Goal: Task Accomplishment & Management: Manage account settings

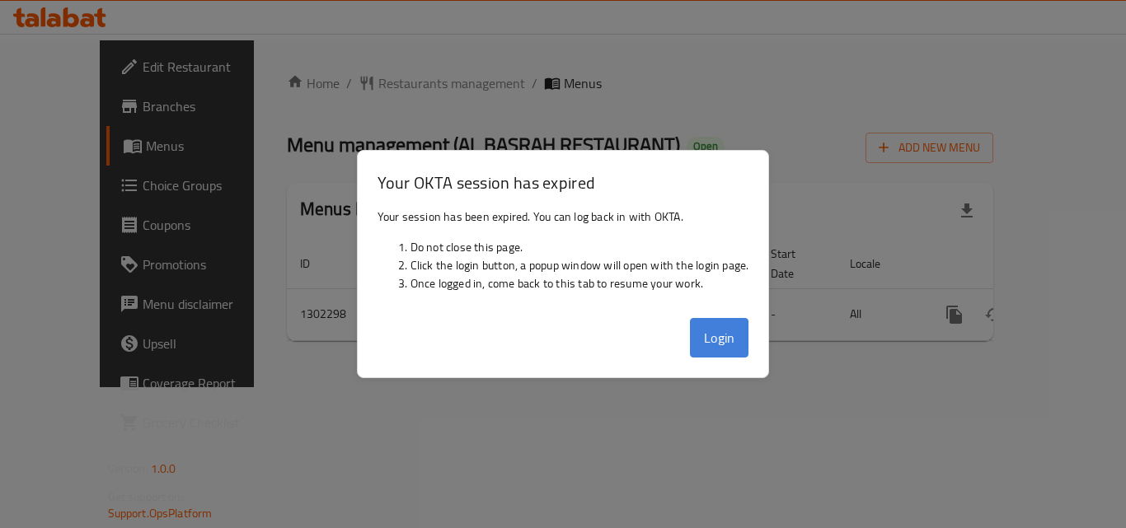
click at [729, 331] on button "Login" at bounding box center [719, 338] width 59 height 40
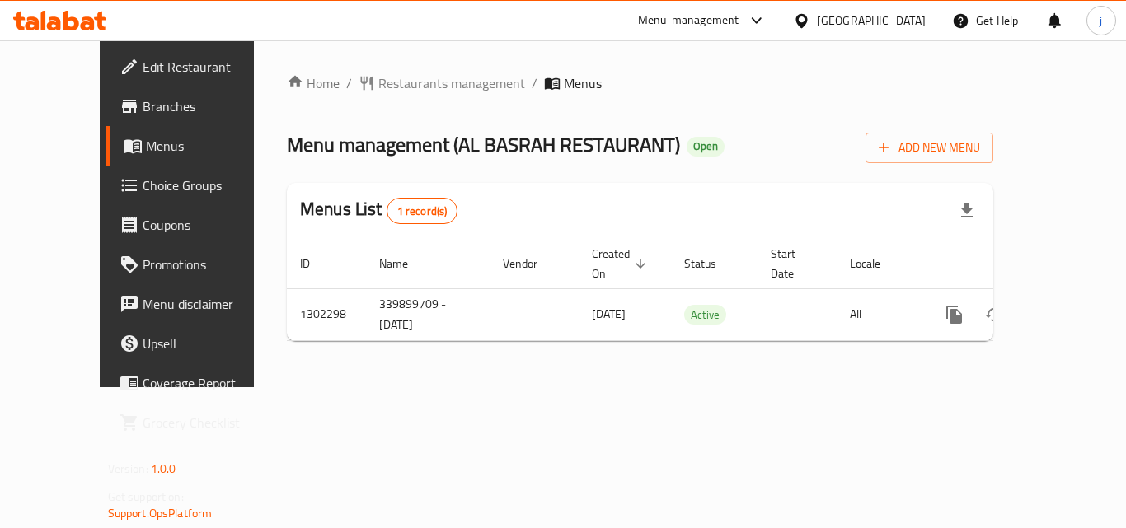
click at [817, 13] on div at bounding box center [805, 21] width 24 height 18
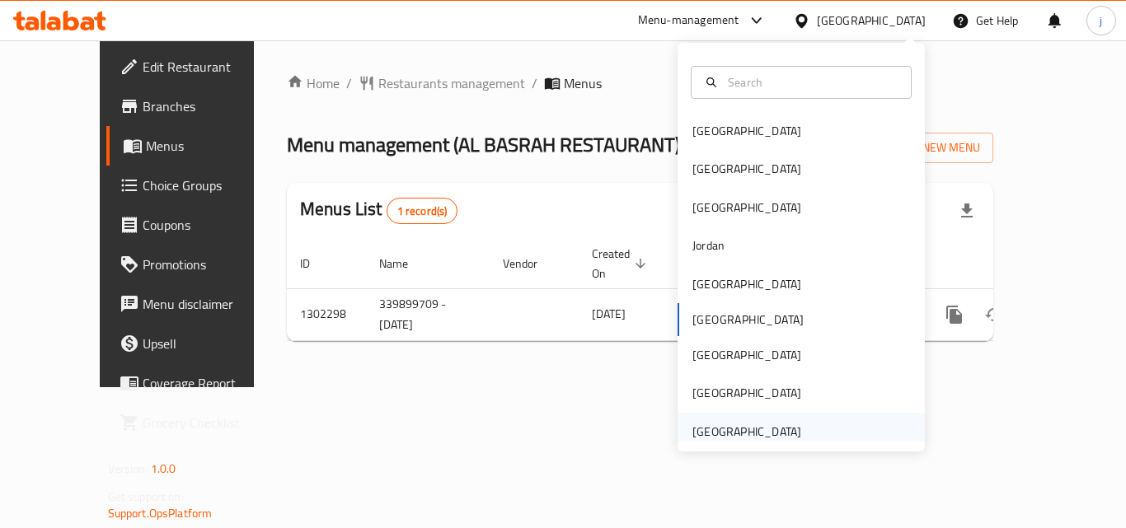
click at [739, 434] on div "[GEOGRAPHIC_DATA]" at bounding box center [746, 432] width 109 height 18
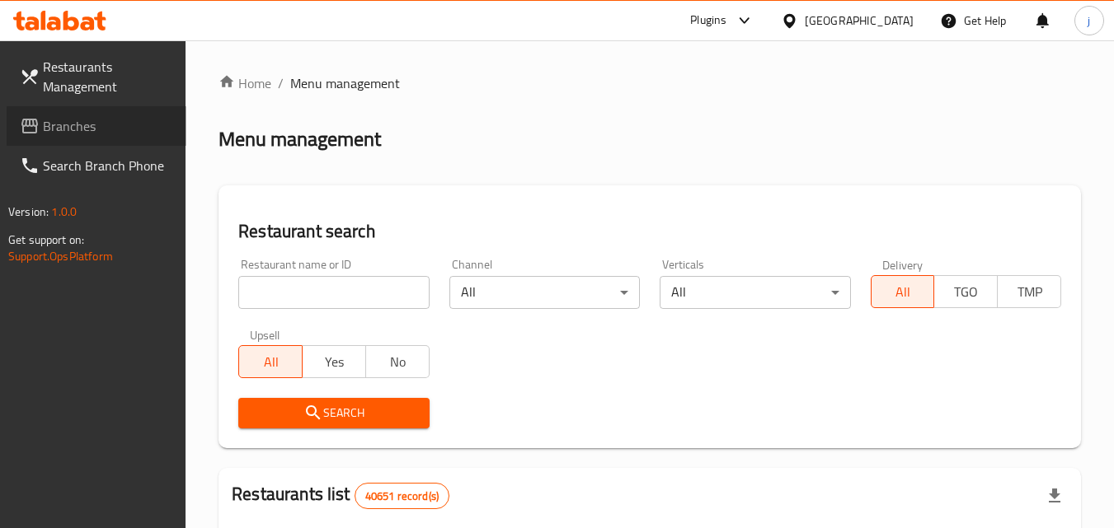
click at [113, 137] on link "Branches" at bounding box center [97, 126] width 180 height 40
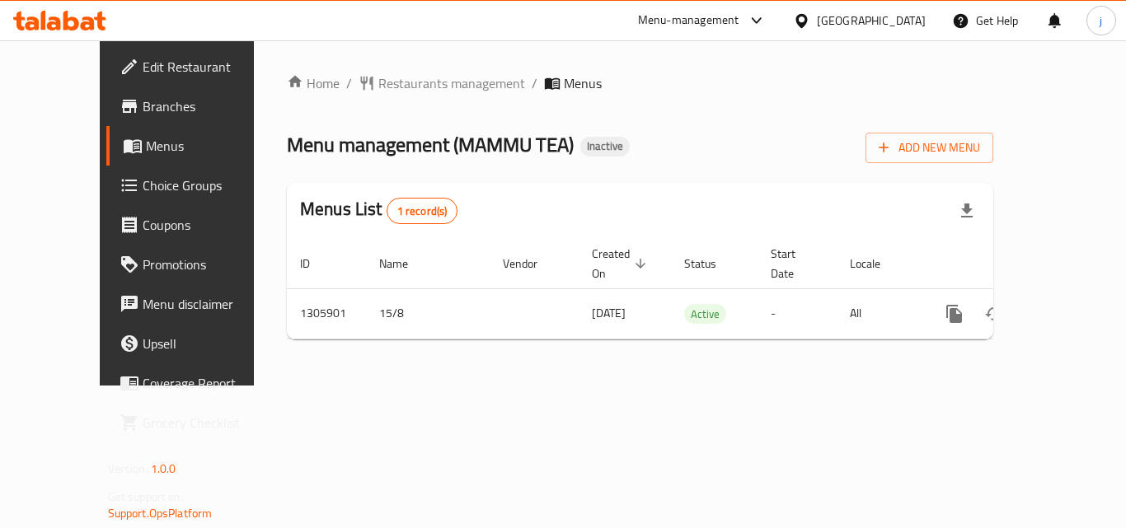
click at [143, 64] on span "Edit Restaurant" at bounding box center [209, 67] width 132 height 20
